Goal: Task Accomplishment & Management: Manage account settings

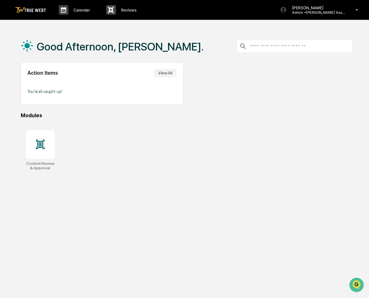
click at [167, 75] on button "View All" at bounding box center [165, 73] width 23 height 8
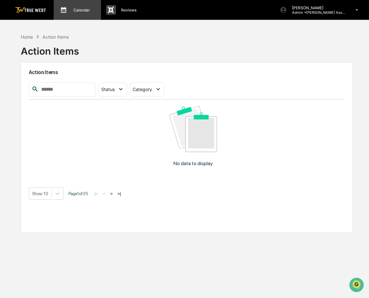
click at [76, 12] on p "Calendar" at bounding box center [80, 10] width 25 height 5
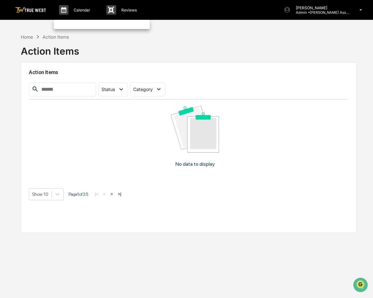
click at [124, 8] on div at bounding box center [186, 149] width 373 height 298
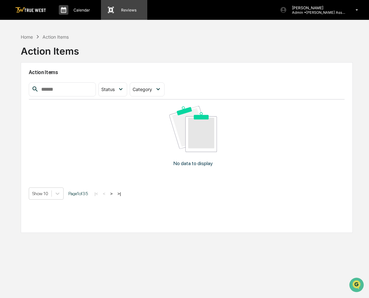
click at [124, 8] on p "Reviews" at bounding box center [128, 10] width 24 height 5
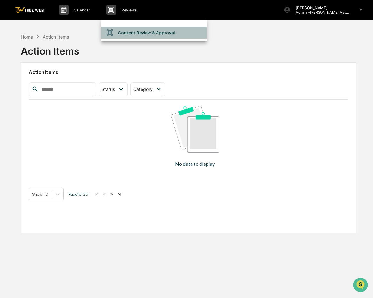
click at [132, 35] on li "Content Review & Approval" at bounding box center [154, 33] width 106 height 12
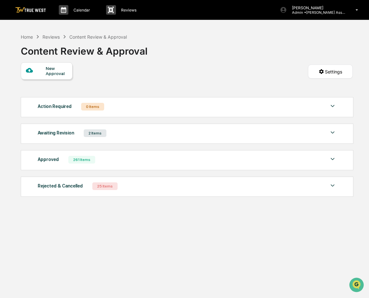
click at [97, 134] on div "2 Items" at bounding box center [95, 133] width 23 height 8
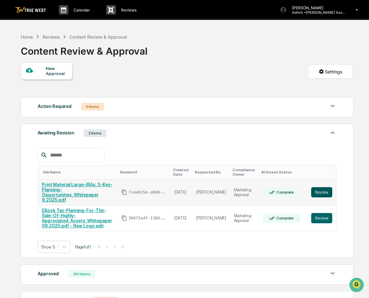
click at [327, 190] on button "Review" at bounding box center [321, 192] width 21 height 10
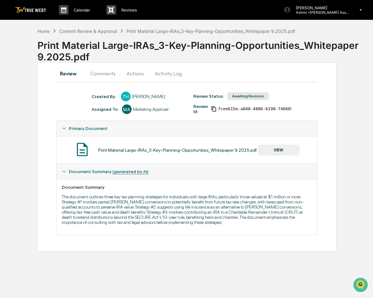
click at [100, 71] on button "Comments" at bounding box center [102, 73] width 35 height 15
